Goal: Task Accomplishment & Management: Complete application form

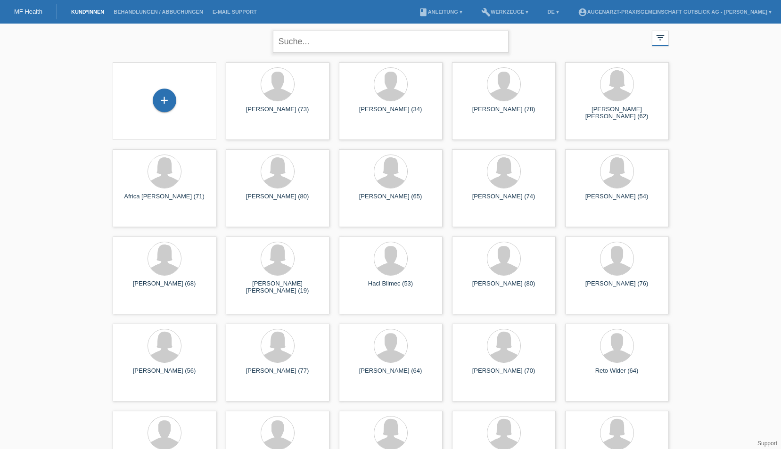
click at [413, 48] on input "text" at bounding box center [391, 42] width 236 height 22
type input "gulaif"
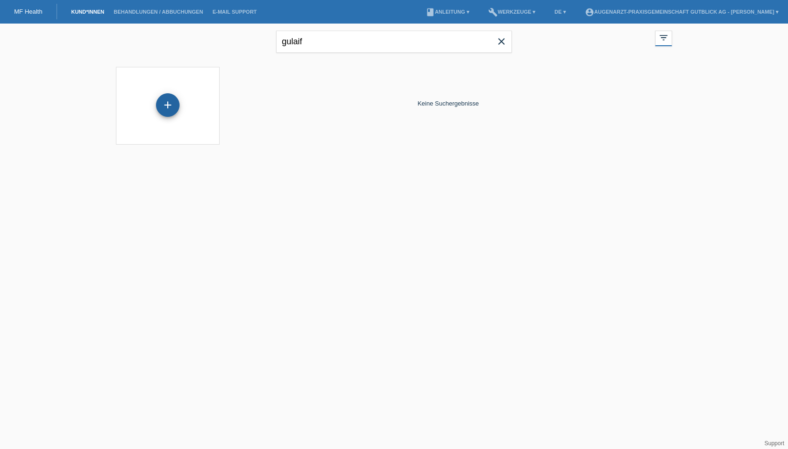
click at [165, 98] on div "+" at bounding box center [168, 105] width 23 height 16
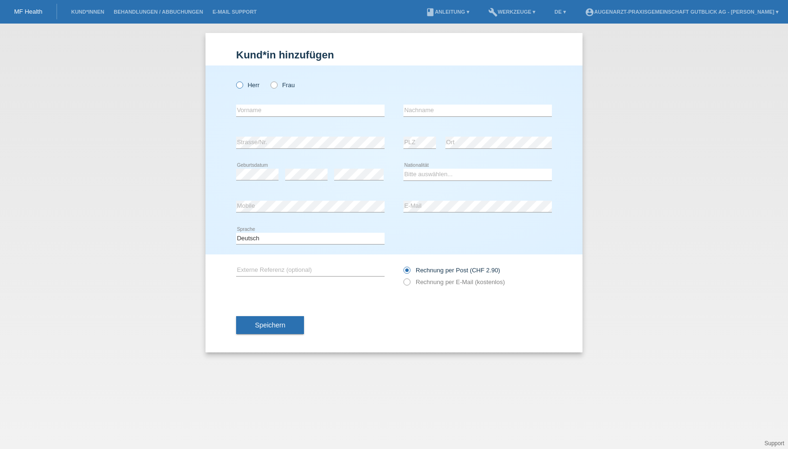
click at [235, 80] on icon at bounding box center [235, 80] width 0 height 0
click at [239, 88] on input "Herr" at bounding box center [239, 85] width 6 height 6
radio input "true"
click at [243, 116] on input "text" at bounding box center [310, 111] width 149 height 12
type input "Paul-Alexander"
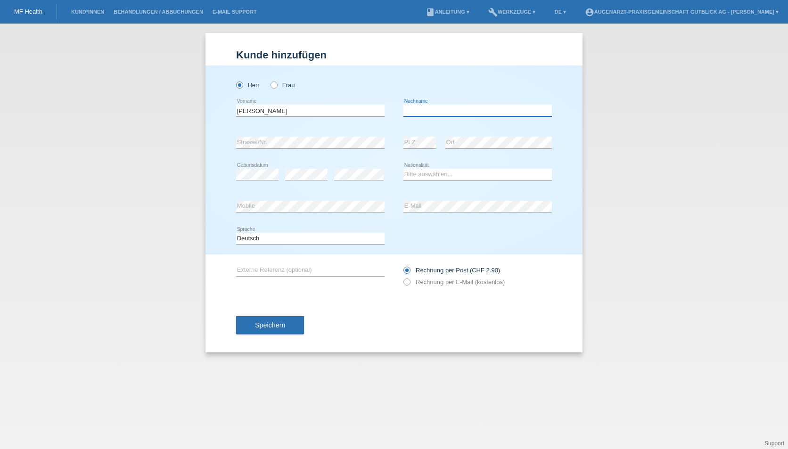
click at [468, 112] on input "text" at bounding box center [478, 111] width 149 height 12
type input "Gulaif"
click at [453, 176] on select "Bitte auswählen... Schweiz Deutschland Liechtenstein Österreich ------------ Af…" at bounding box center [478, 174] width 149 height 11
select select "CH"
click at [404, 169] on select "Bitte auswählen... Schweiz Deutschland Liechtenstein Österreich ------------ Af…" at bounding box center [478, 174] width 149 height 11
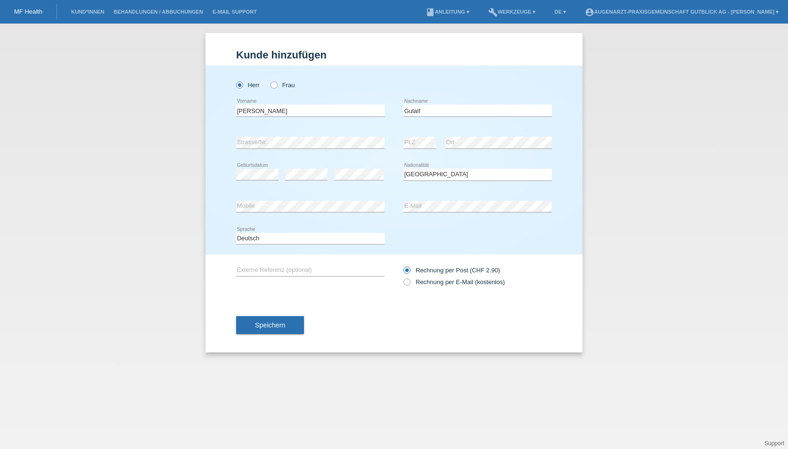
click at [444, 214] on div "error E-Mail" at bounding box center [478, 207] width 149 height 32
click at [385, 212] on div "error Mobile error E-Mail" at bounding box center [394, 207] width 316 height 32
click at [392, 205] on div "error Mobile error E-Mail" at bounding box center [394, 207] width 316 height 32
click at [402, 277] on icon at bounding box center [402, 277] width 0 height 0
click at [406, 284] on input "Rechnung per E-Mail (kostenlos)" at bounding box center [407, 285] width 6 height 12
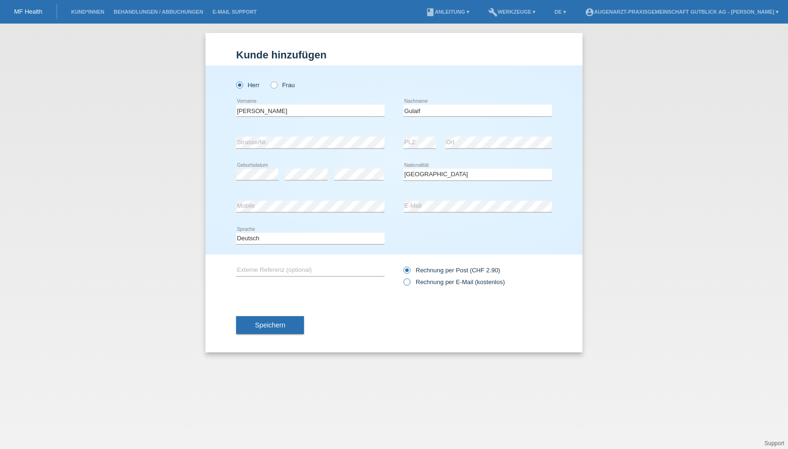
radio input "true"
click at [260, 328] on span "Speichern" at bounding box center [270, 326] width 30 height 8
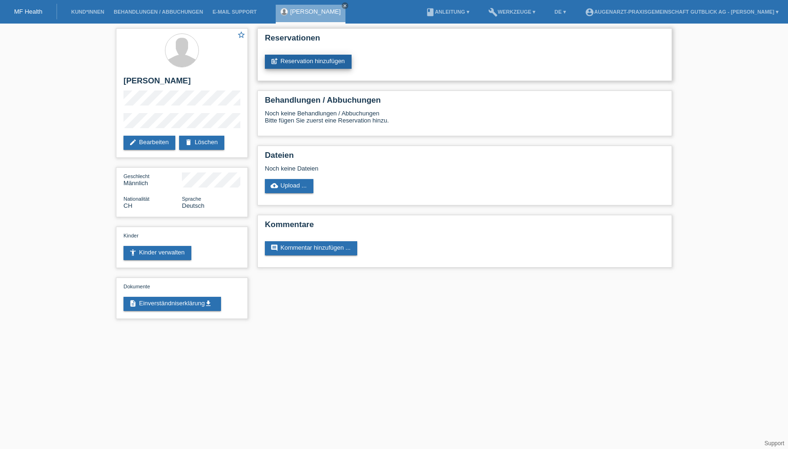
click at [341, 55] on link "post_add Reservation hinzufügen" at bounding box center [308, 62] width 87 height 14
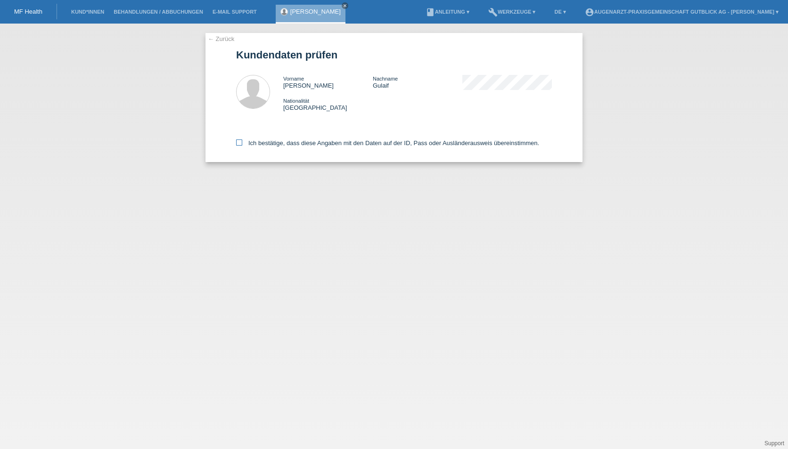
click at [242, 144] on label "Ich bestätige, dass diese Angaben mit den Daten auf der ID, Pass oder Ausländer…" at bounding box center [387, 143] width 303 height 7
click at [242, 144] on input "Ich bestätige, dass diese Angaben mit den Daten auf der ID, Pass oder Ausländer…" at bounding box center [239, 143] width 6 height 6
checkbox input "true"
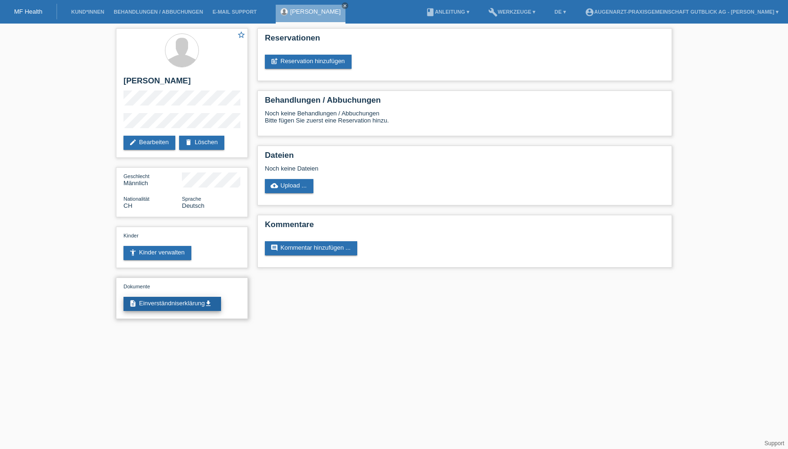
click at [164, 308] on link "description Einverständniserklärung get_app" at bounding box center [173, 304] width 98 height 14
